Goal: Complete application form: Complete application form

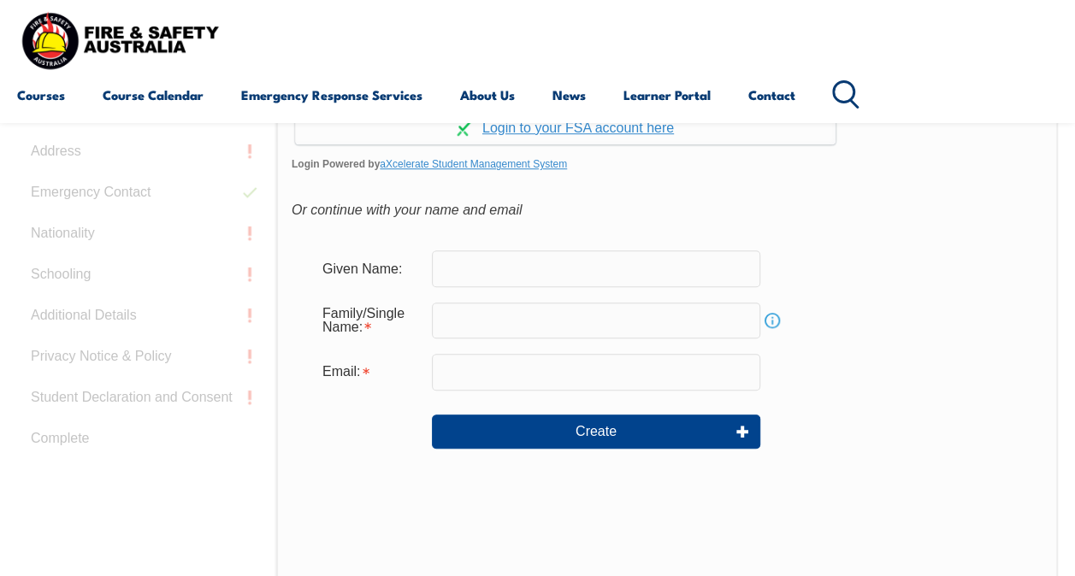
scroll to position [511, 0]
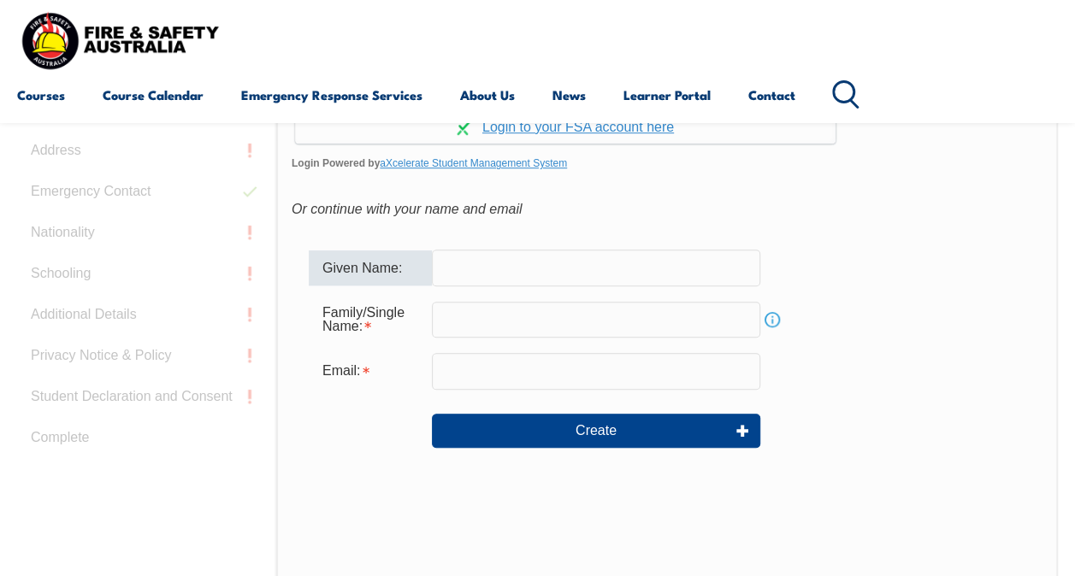
click at [605, 260] on input "text" at bounding box center [596, 268] width 328 height 36
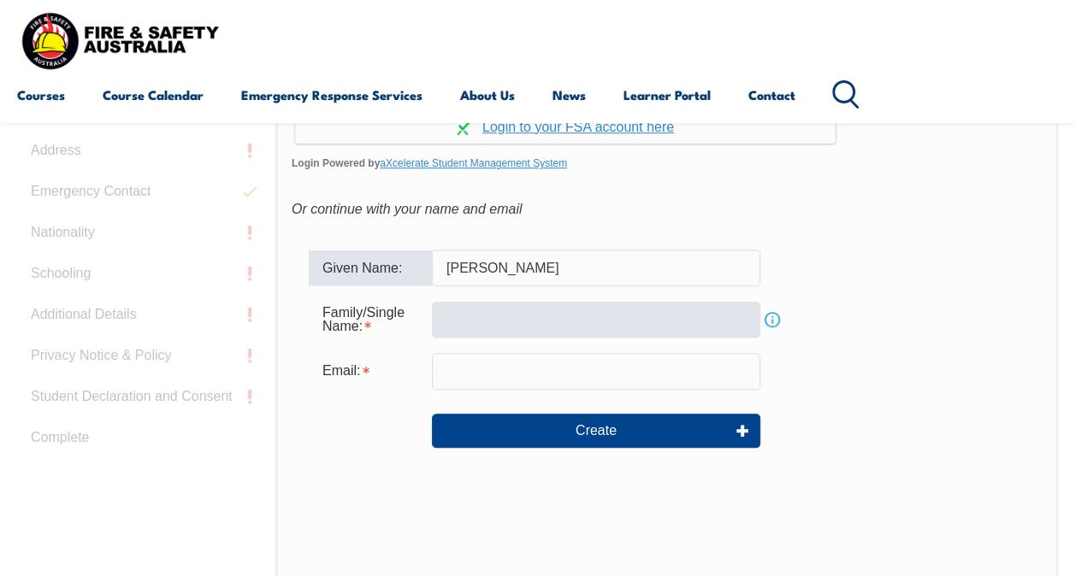
type input "[PERSON_NAME]"
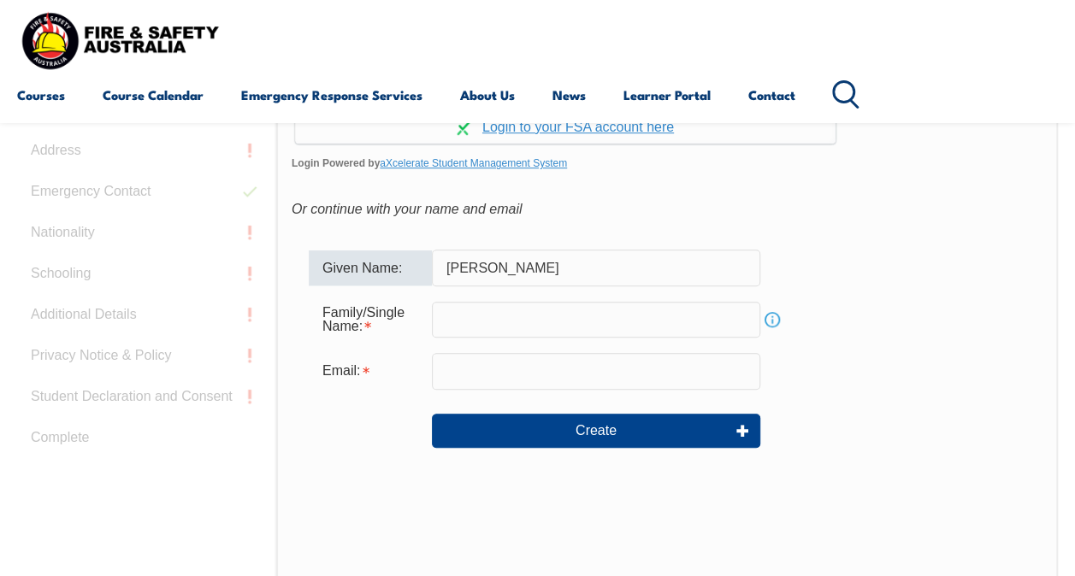
click at [574, 313] on input "text" at bounding box center [596, 320] width 328 height 36
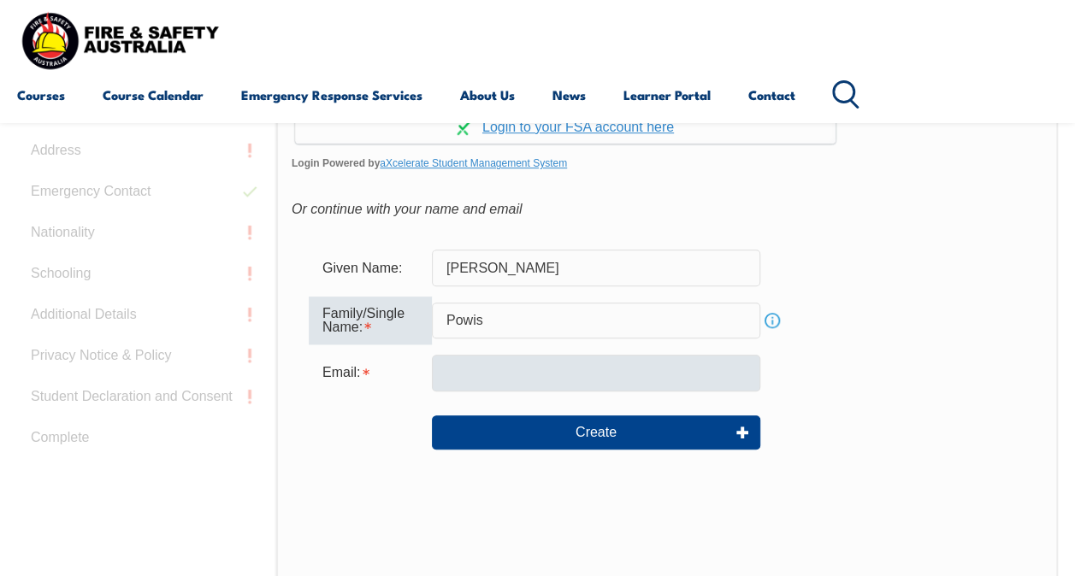
type input "Powis"
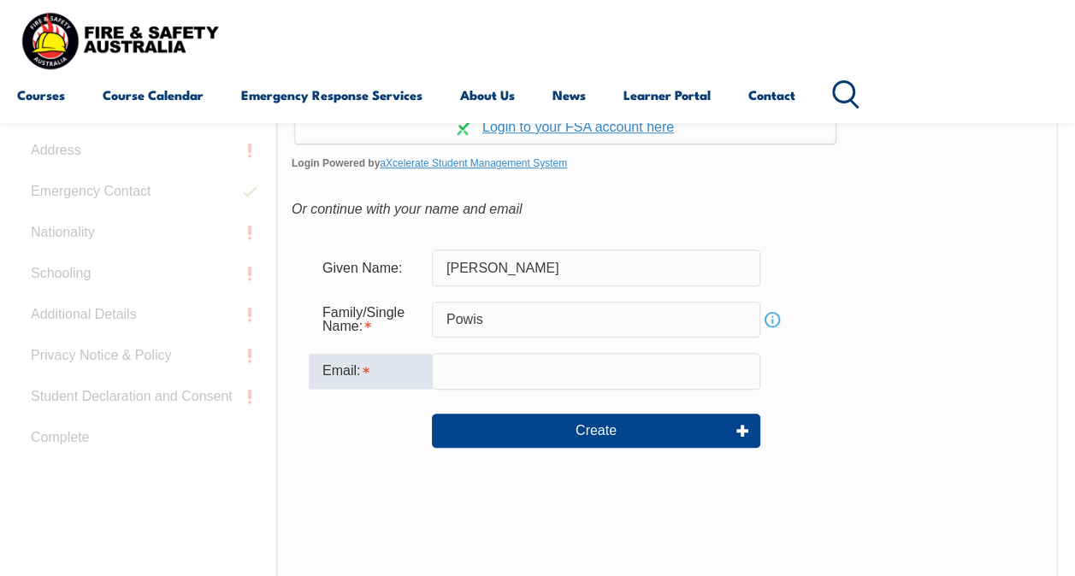
click at [540, 373] on input "email" at bounding box center [596, 371] width 328 height 36
type input "[PERSON_NAME][EMAIL_ADDRESS][PERSON_NAME][DOMAIN_NAME]"
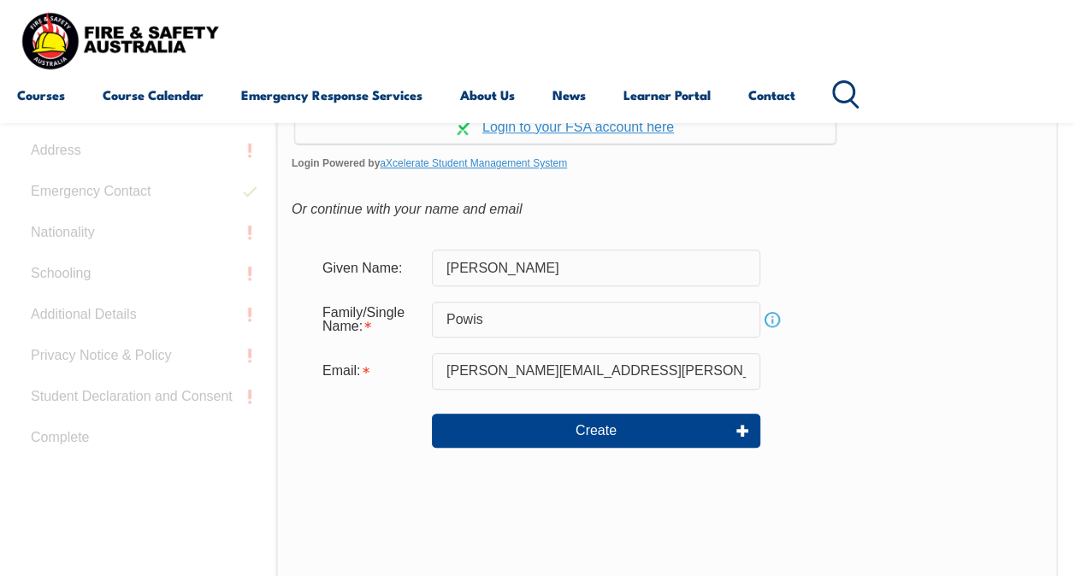
click at [889, 343] on form "Given Name: [PERSON_NAME] Family/Single Name: Powis Info Email: [PERSON_NAME][E…" at bounding box center [667, 361] width 751 height 256
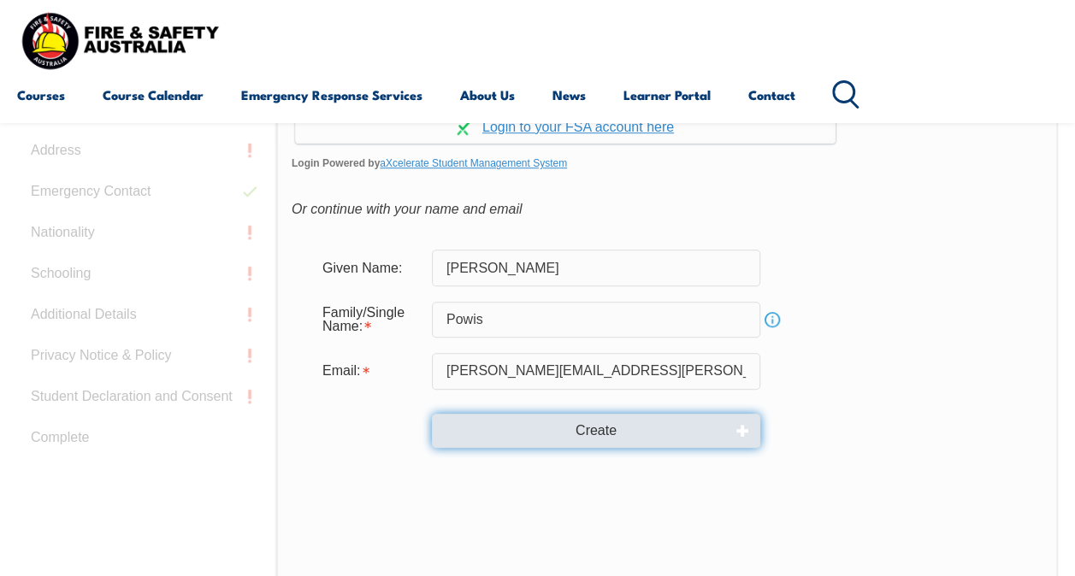
click at [730, 436] on button "Create" at bounding box center [596, 431] width 328 height 34
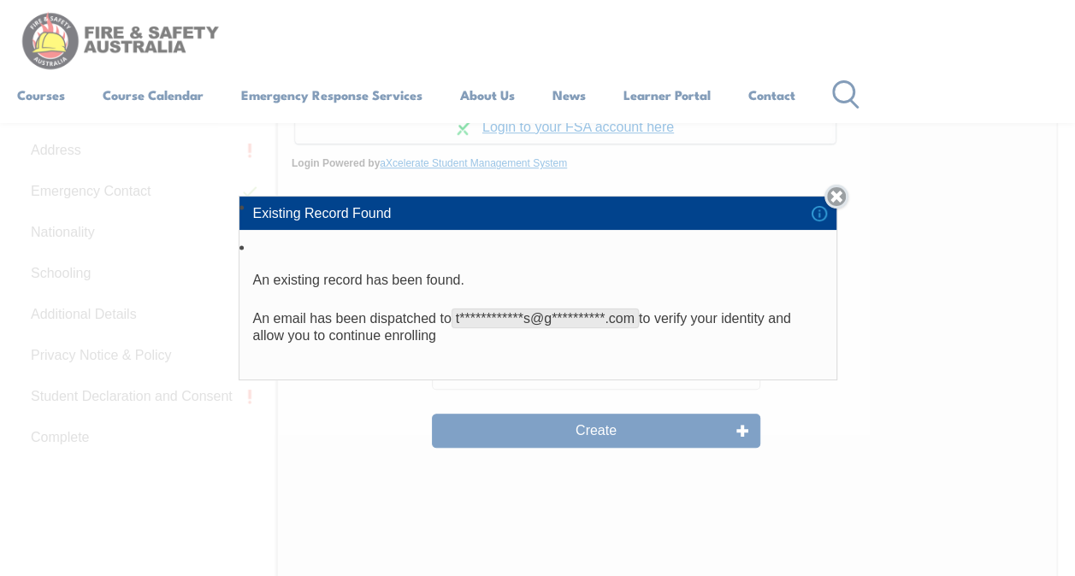
click at [839, 198] on link "Close" at bounding box center [836, 197] width 24 height 24
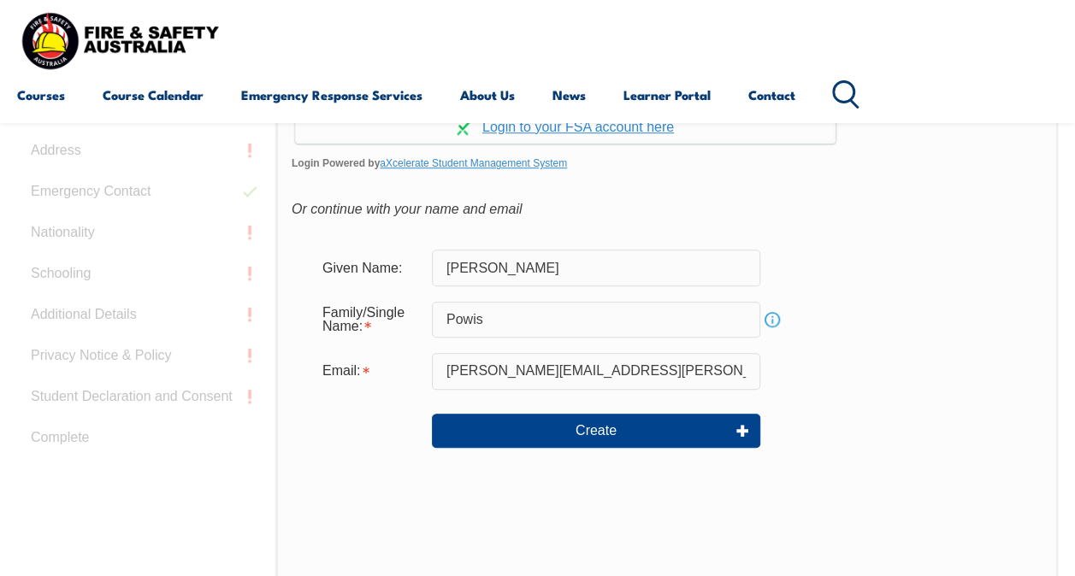
click at [868, 203] on div "Or continue with your name and email" at bounding box center [667, 210] width 751 height 26
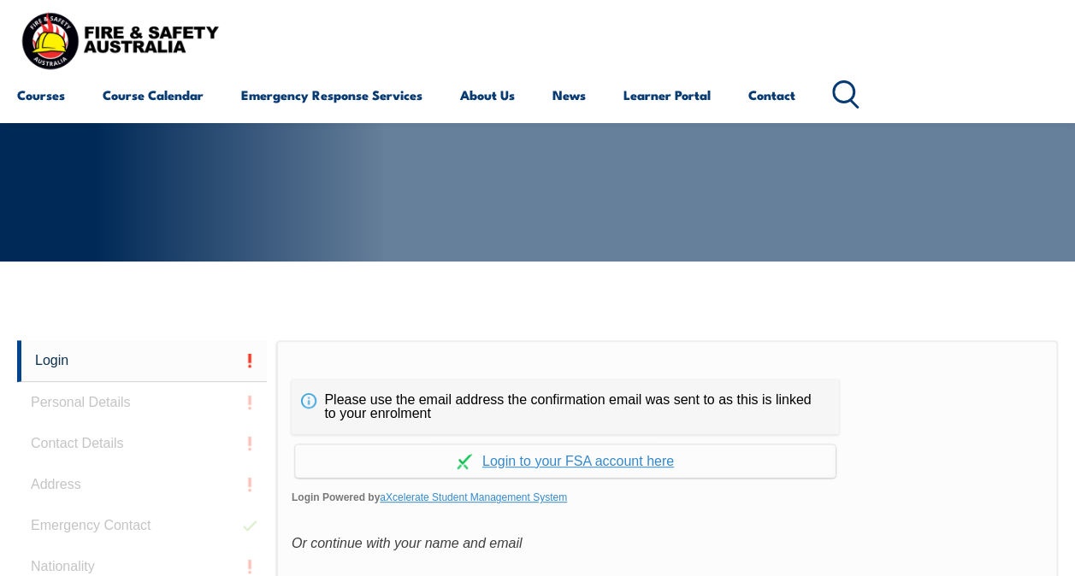
scroll to position [181, 0]
